Goal: Task Accomplishment & Management: Use online tool/utility

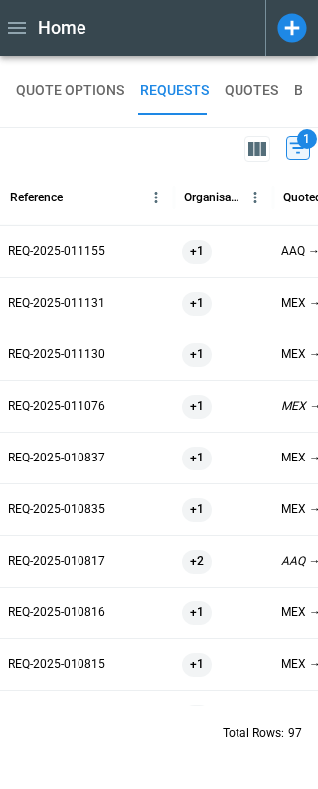
click at [288, 144] on icon at bounding box center [298, 148] width 24 height 24
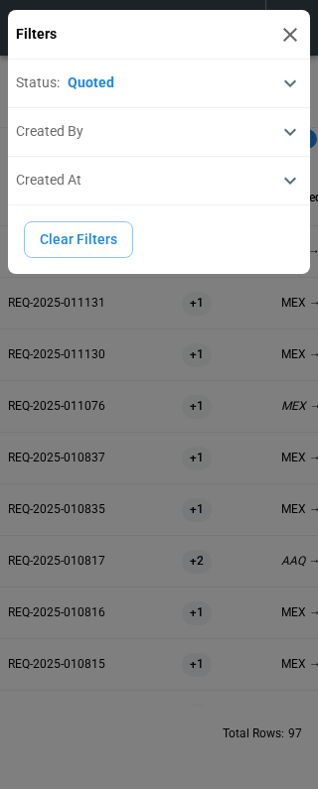
click at [102, 238] on button "Clear Filters" at bounding box center [78, 239] width 109 height 37
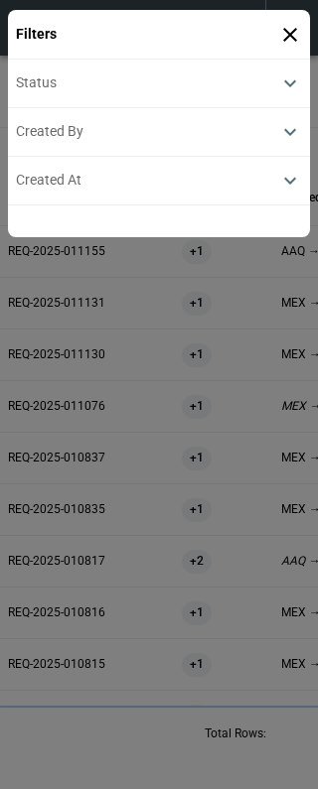
click at [290, 33] on icon at bounding box center [290, 35] width 14 height 14
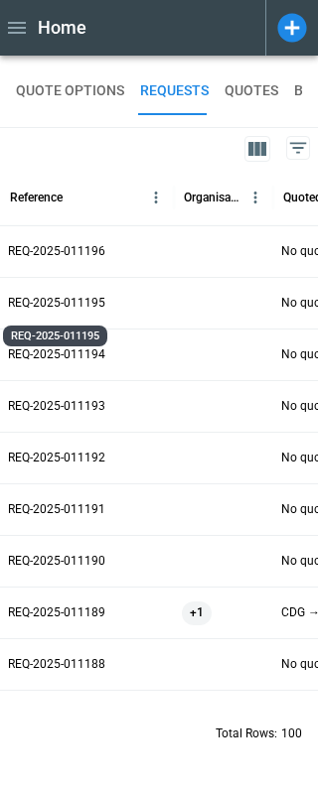
click at [87, 308] on p "REQ-2025-011195" at bounding box center [56, 303] width 97 height 17
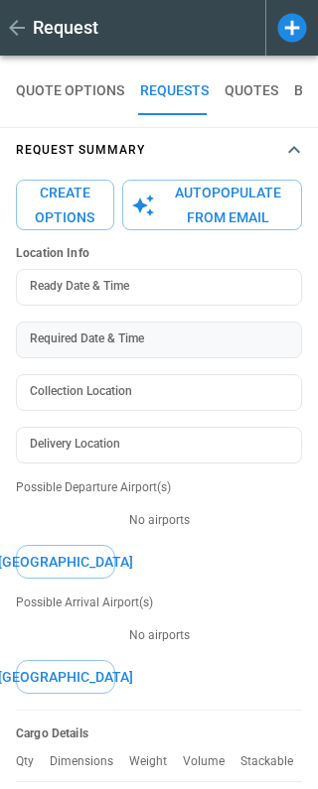
type textarea "*"
click at [253, 28] on icon at bounding box center [249, 28] width 24 height 24
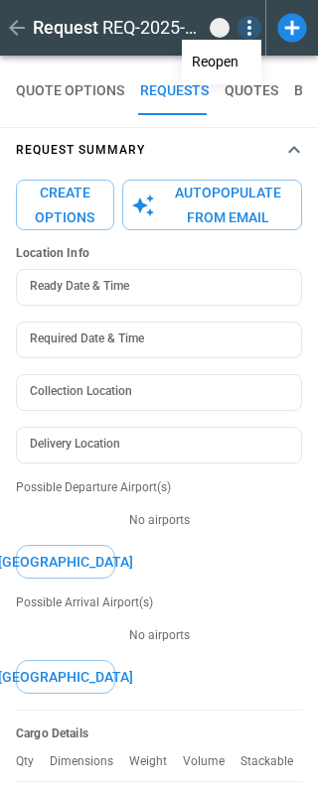
click at [73, 218] on div at bounding box center [159, 394] width 318 height 789
click at [70, 209] on button "Create Options" at bounding box center [65, 205] width 98 height 51
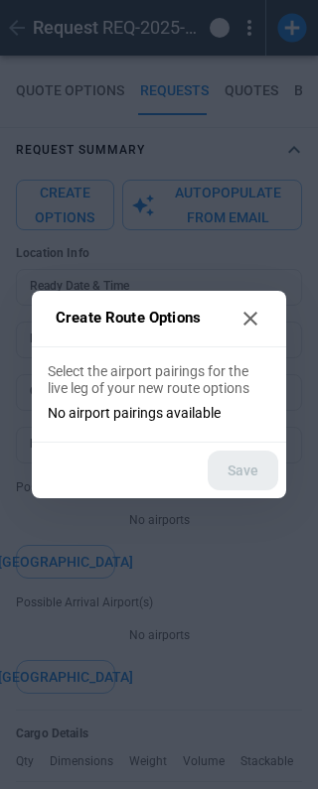
click at [250, 315] on icon at bounding box center [250, 319] width 24 height 24
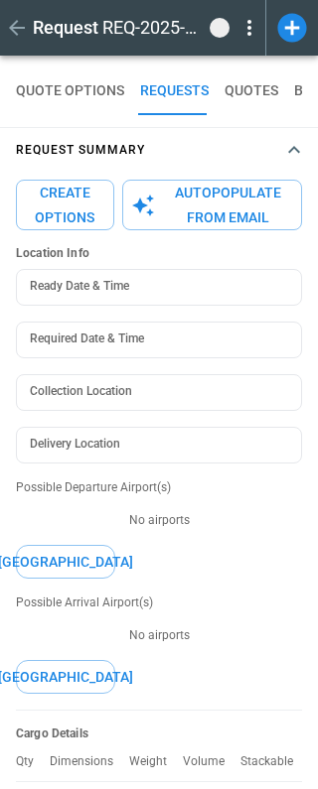
click at [58, 560] on button "[GEOGRAPHIC_DATA]" at bounding box center [65, 562] width 99 height 35
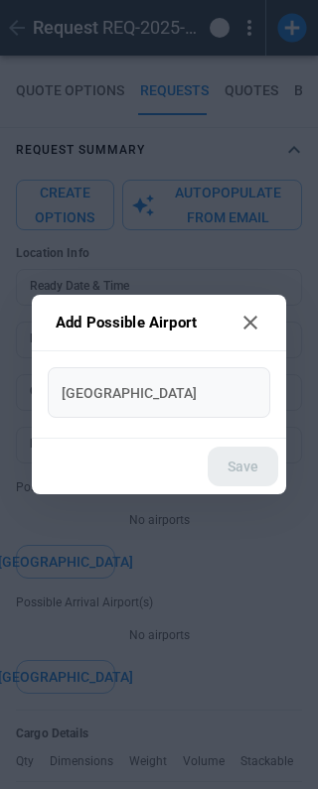
click at [99, 401] on input "[GEOGRAPHIC_DATA]" at bounding box center [159, 392] width 206 height 35
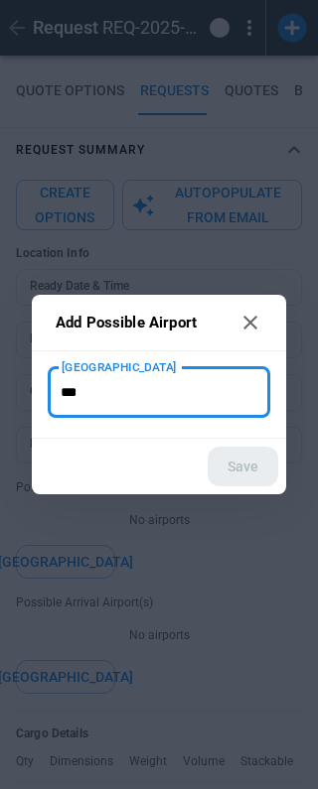
type input "***"
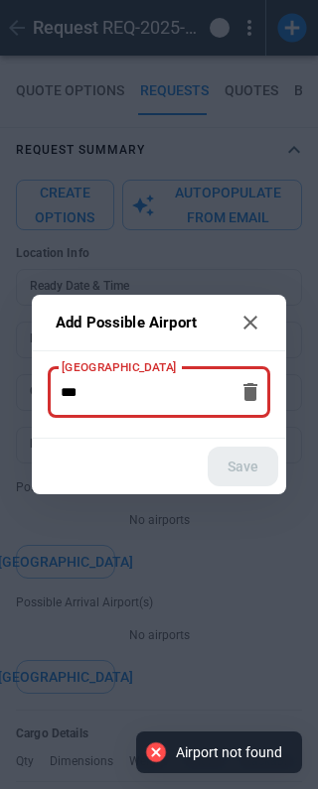
drag, startPoint x: 126, startPoint y: 394, endPoint x: 20, endPoint y: 393, distance: 106.2
click at [20, 393] on div "Add Possible Airport New Airport *** New Airport Save" at bounding box center [159, 394] width 318 height 789
type input "**********"
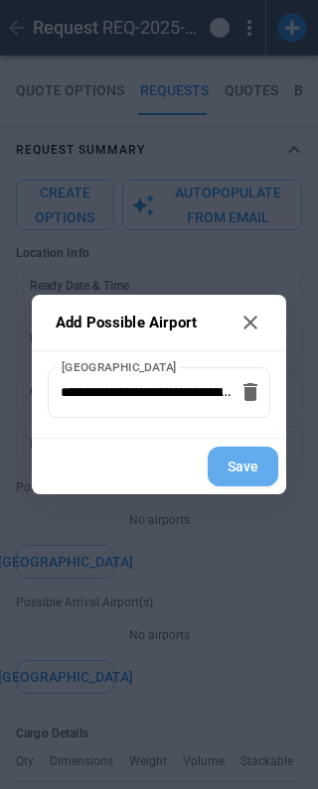
click at [240, 466] on button "Save" at bounding box center [242, 467] width 70 height 41
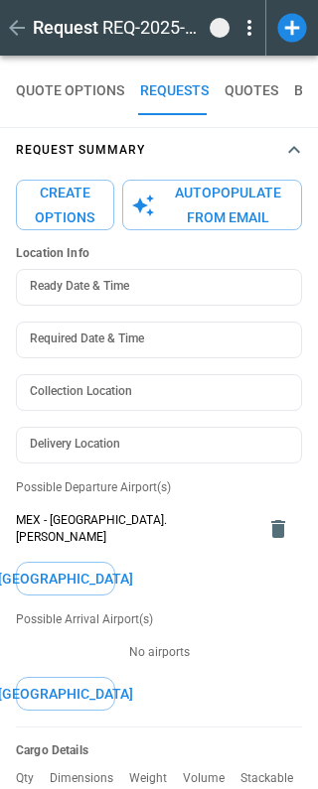
click at [72, 203] on button "Create Options" at bounding box center [65, 205] width 98 height 51
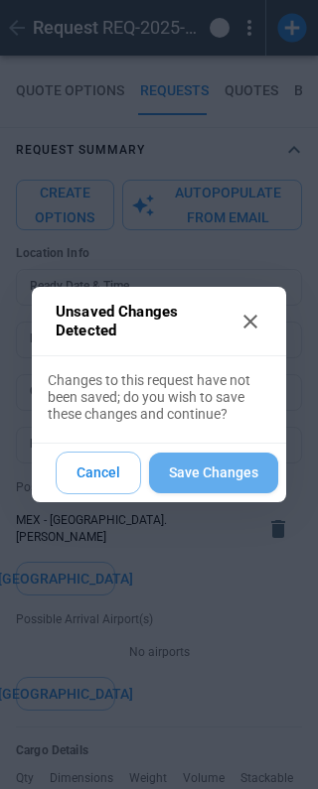
click at [204, 475] on button "Save Changes" at bounding box center [213, 473] width 129 height 41
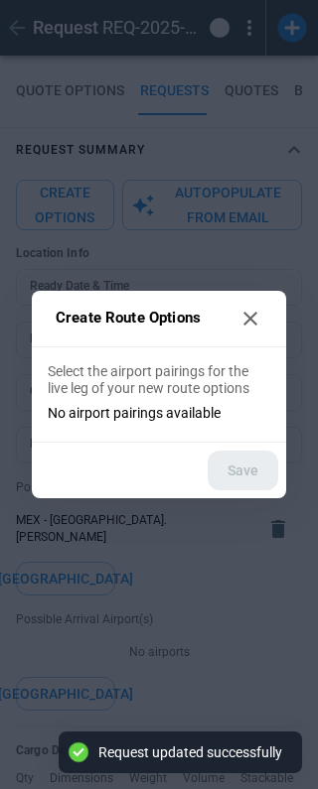
type textarea "*"
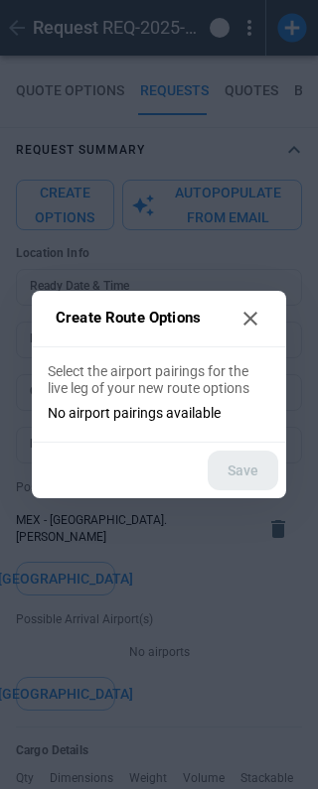
click at [253, 314] on icon at bounding box center [250, 319] width 14 height 14
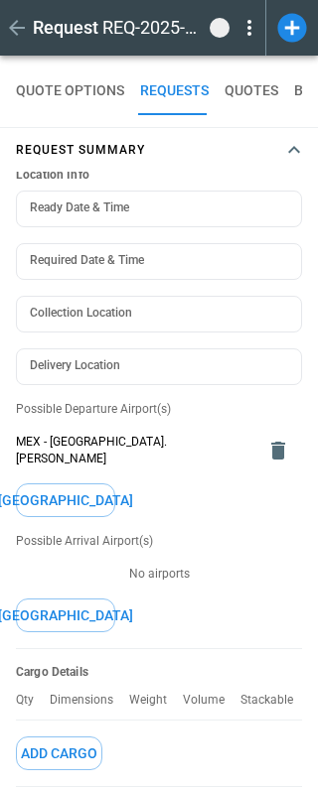
scroll to position [79, 0]
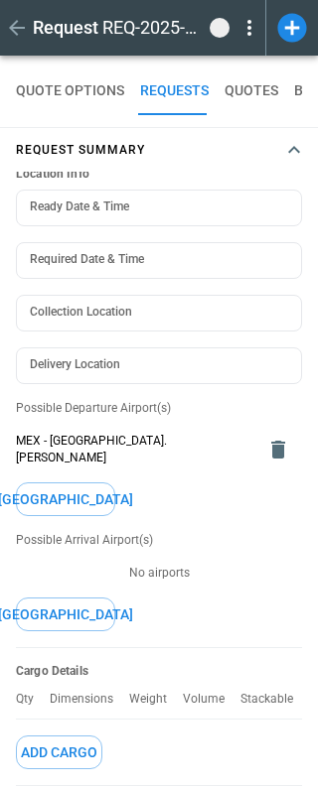
click at [252, 30] on icon at bounding box center [249, 28] width 24 height 24
click at [14, 31] on div at bounding box center [159, 394] width 318 height 789
click at [18, 29] on icon "button" at bounding box center [17, 28] width 24 height 24
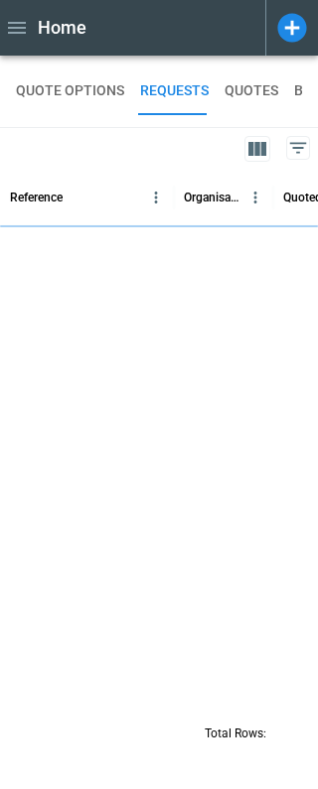
click at [299, 30] on icon at bounding box center [291, 27] width 29 height 29
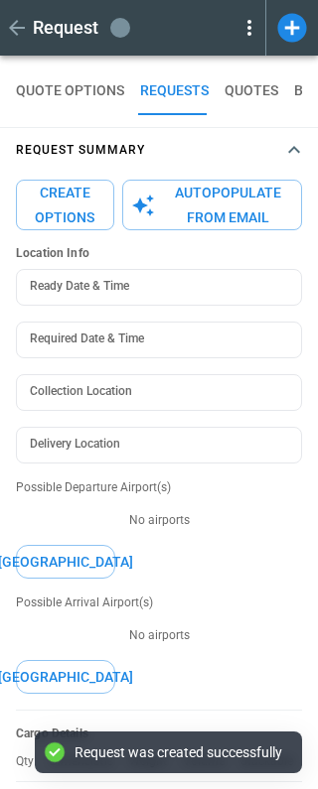
type textarea "*"
click at [248, 32] on icon at bounding box center [249, 28] width 4 height 16
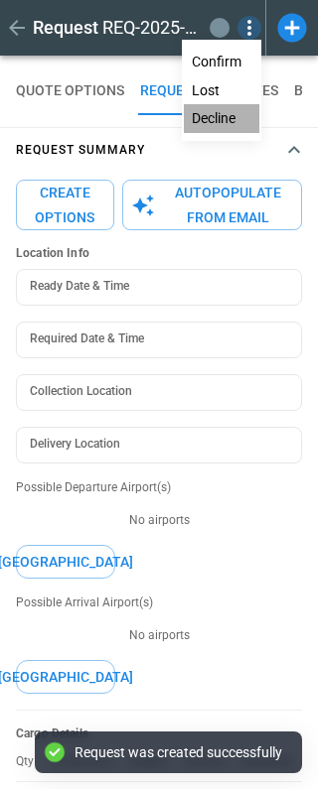
click at [225, 116] on button "Decline" at bounding box center [221, 118] width 75 height 29
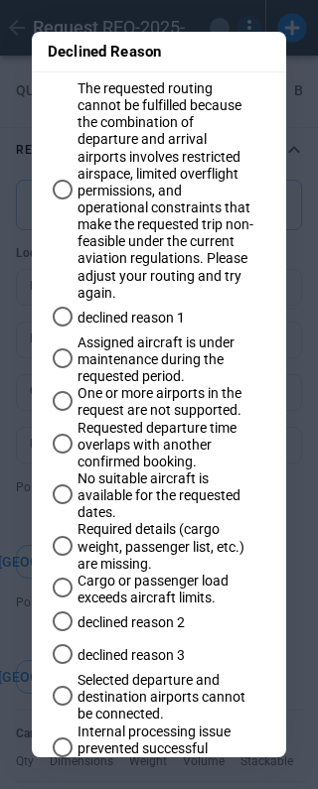
click at [296, 256] on div "Declined Reason The requested routing cannot be fulfilled because the combinati…" at bounding box center [159, 394] width 318 height 789
